Goal: Task Accomplishment & Management: Use online tool/utility

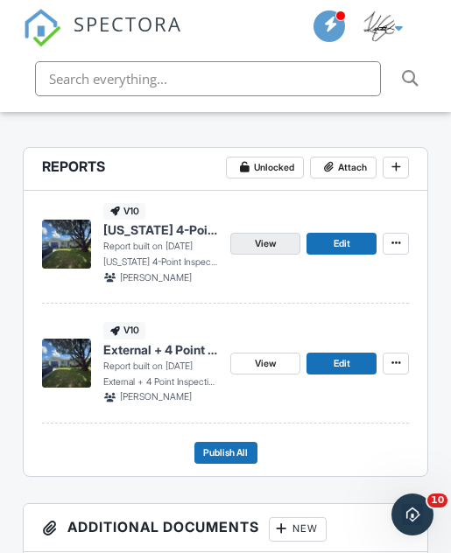
click at [271, 245] on span "View" at bounding box center [265, 244] width 21 height 16
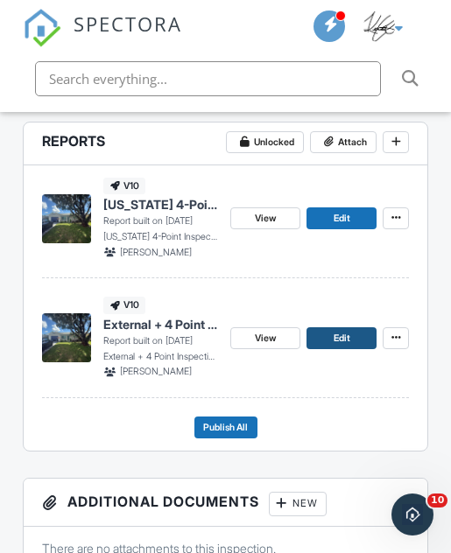
click at [352, 333] on link "Edit" at bounding box center [341, 338] width 70 height 22
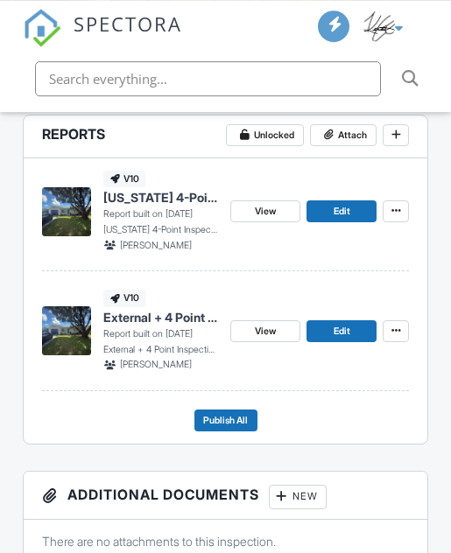
scroll to position [481, 0]
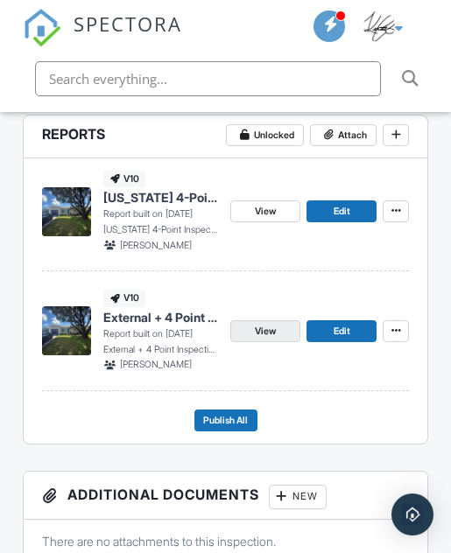
click at [280, 332] on link "View" at bounding box center [265, 331] width 70 height 22
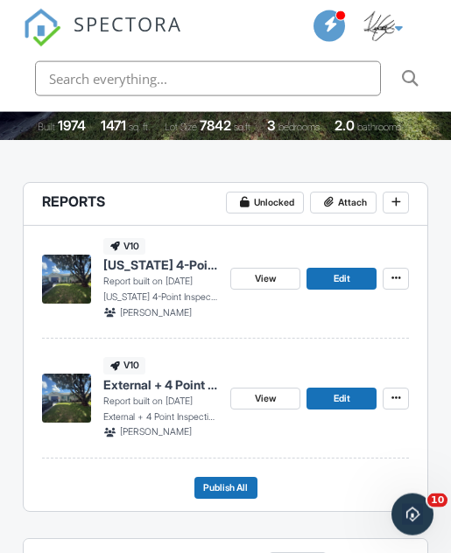
scroll to position [414, 0]
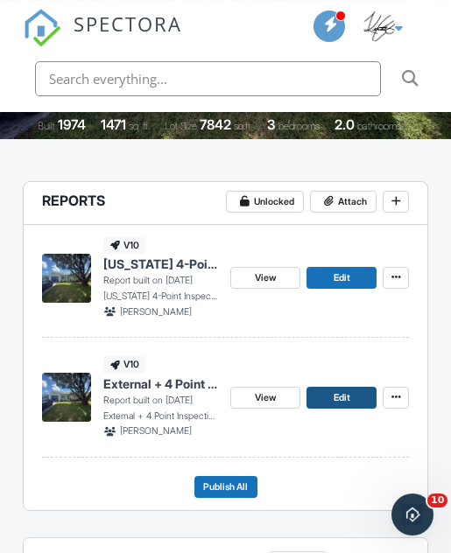
click at [353, 395] on link "Edit" at bounding box center [341, 398] width 70 height 22
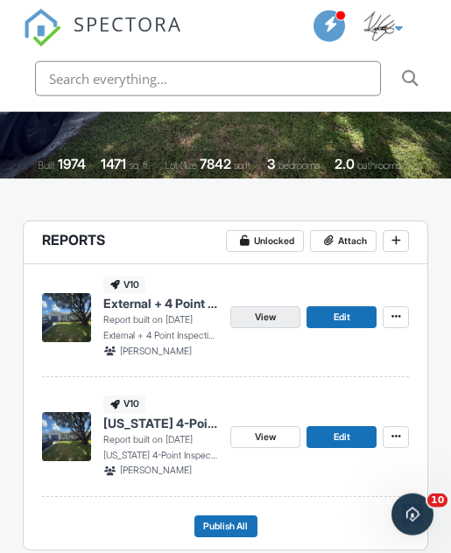
scroll to position [376, 0]
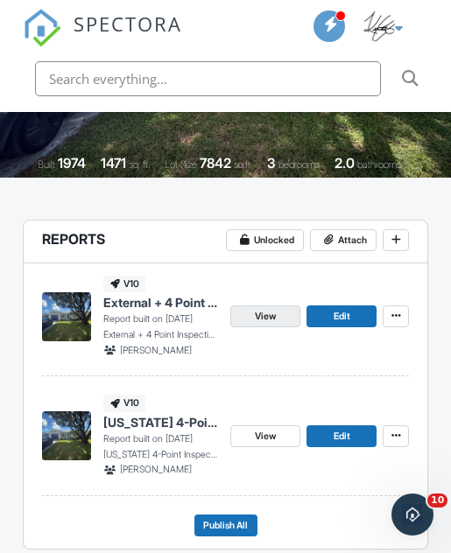
click at [284, 320] on link "View" at bounding box center [265, 316] width 70 height 22
click at [275, 312] on span "View" at bounding box center [265, 317] width 21 height 16
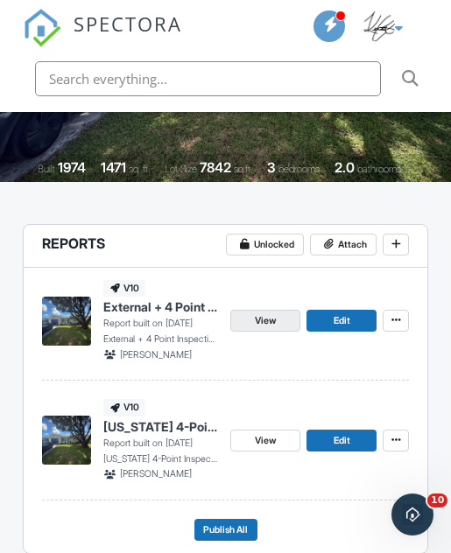
scroll to position [424, 0]
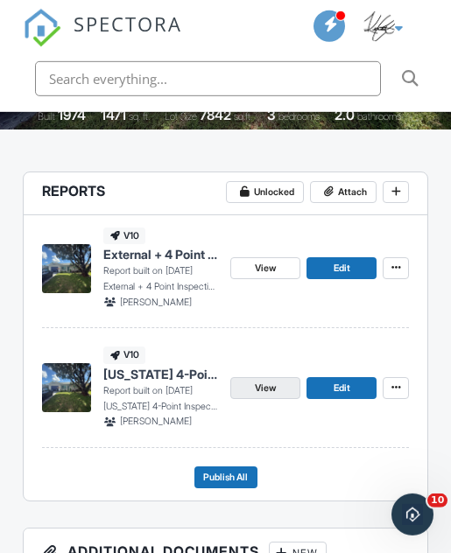
click at [270, 390] on span "View" at bounding box center [265, 389] width 21 height 16
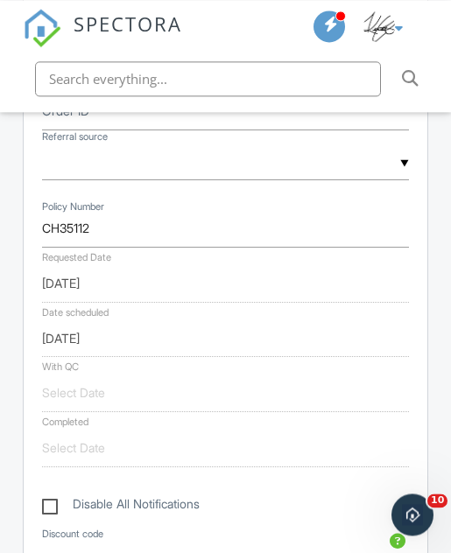
scroll to position [1047, 0]
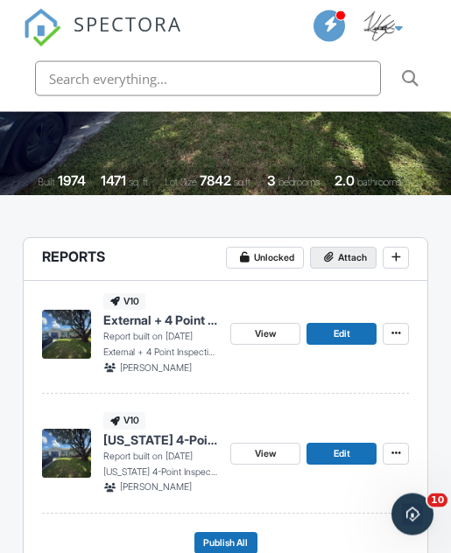
click at [362, 252] on span "Attach" at bounding box center [352, 258] width 29 height 16
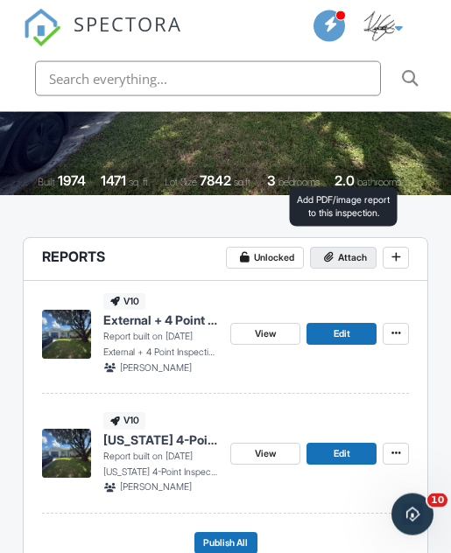
scroll to position [359, 0]
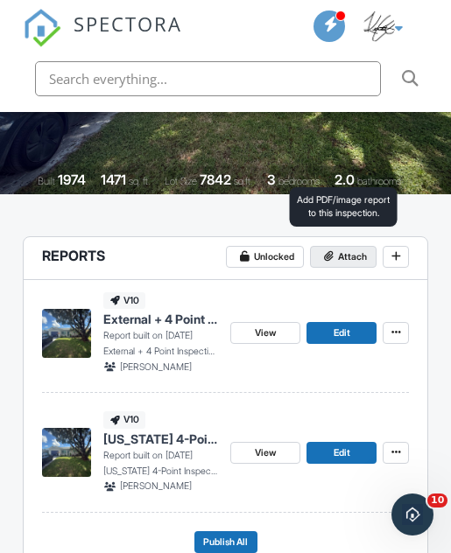
click at [352, 258] on span "Attach" at bounding box center [352, 257] width 29 height 16
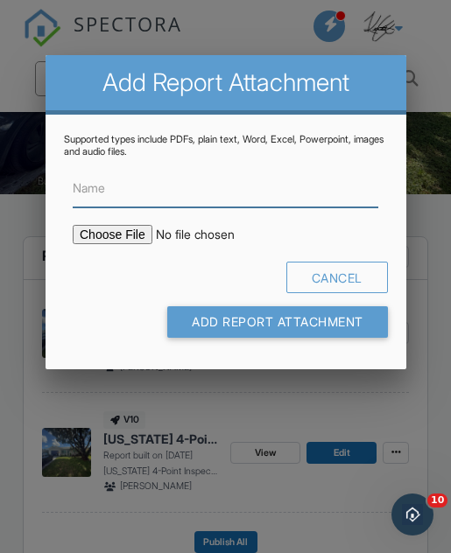
click at [195, 193] on input "Name" at bounding box center [225, 189] width 305 height 38
click at [195, 200] on input "Name" at bounding box center [225, 189] width 305 height 38
paste input "HOME_CH35112_10220_INSP_________CrystalClear_18_40_____C_20250929"
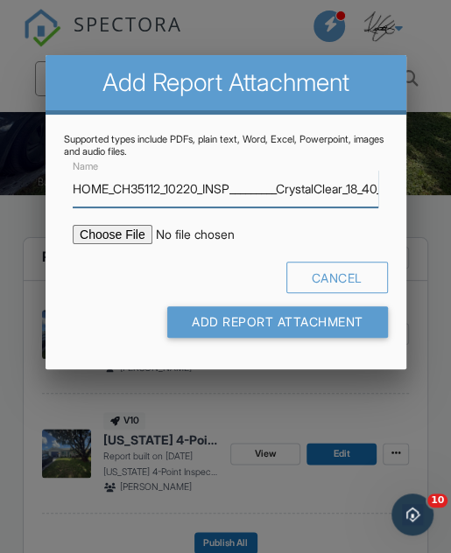
type input "HOME_CH35112_10220_INSP_________CrystalClear_18_40_____C_20250929"
click at [130, 231] on input "file" at bounding box center [207, 234] width 268 height 19
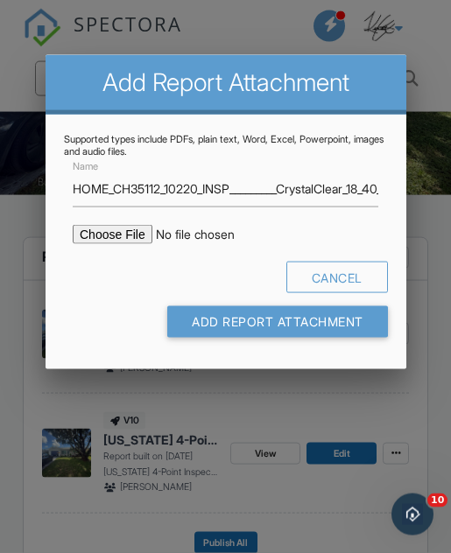
type input "C:\fakepath\HOME_CH35112_10220_INSP_________CrystalClear_18_40_____C_20250929.p…"
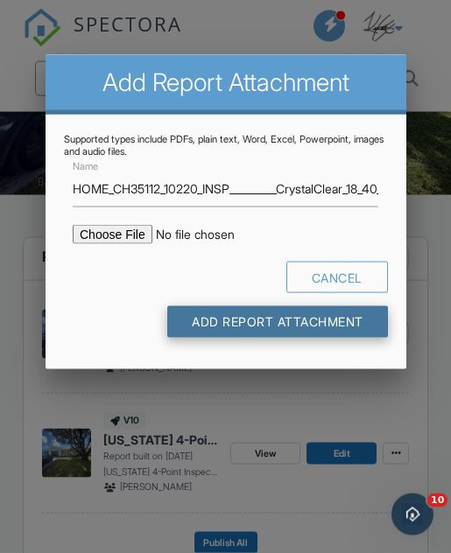
click at [346, 327] on input "Add Report Attachment" at bounding box center [277, 322] width 221 height 32
